Goal: Navigation & Orientation: Find specific page/section

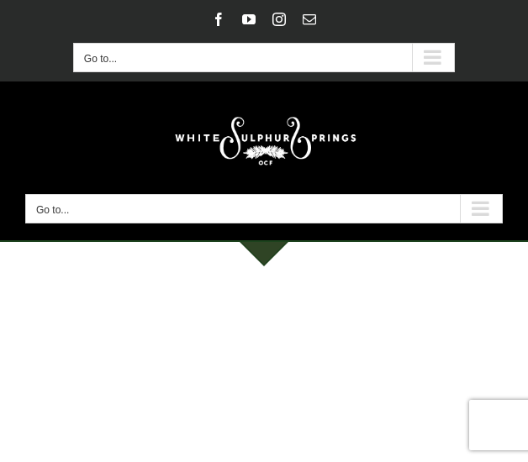
click at [436, 58] on div "Secondary Mobile Menu" at bounding box center [433, 58] width 42 height 28
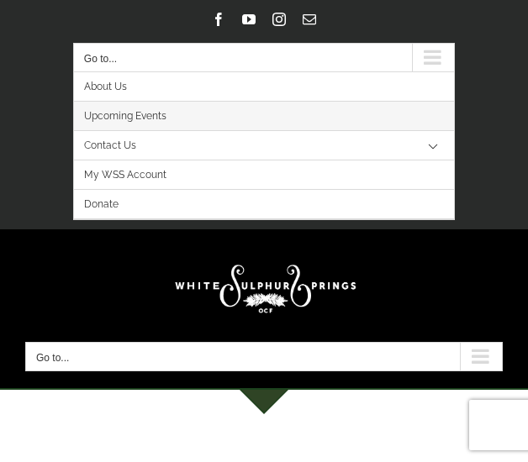
click at [307, 119] on link "Upcoming Events" at bounding box center [264, 116] width 380 height 29
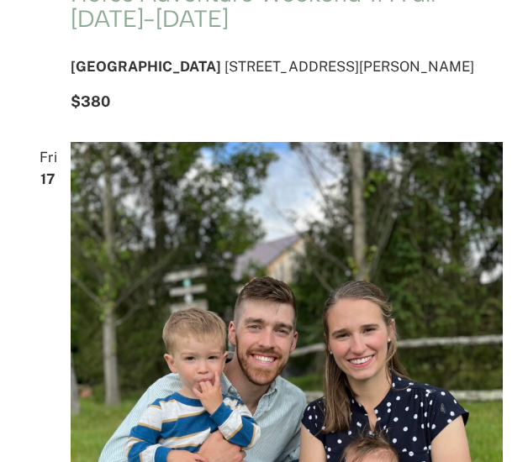
scroll to position [768, 0]
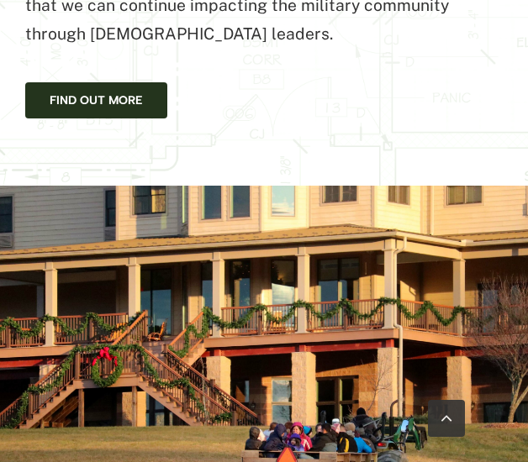
scroll to position [1682, 0]
